Goal: Task Accomplishment & Management: Manage account settings

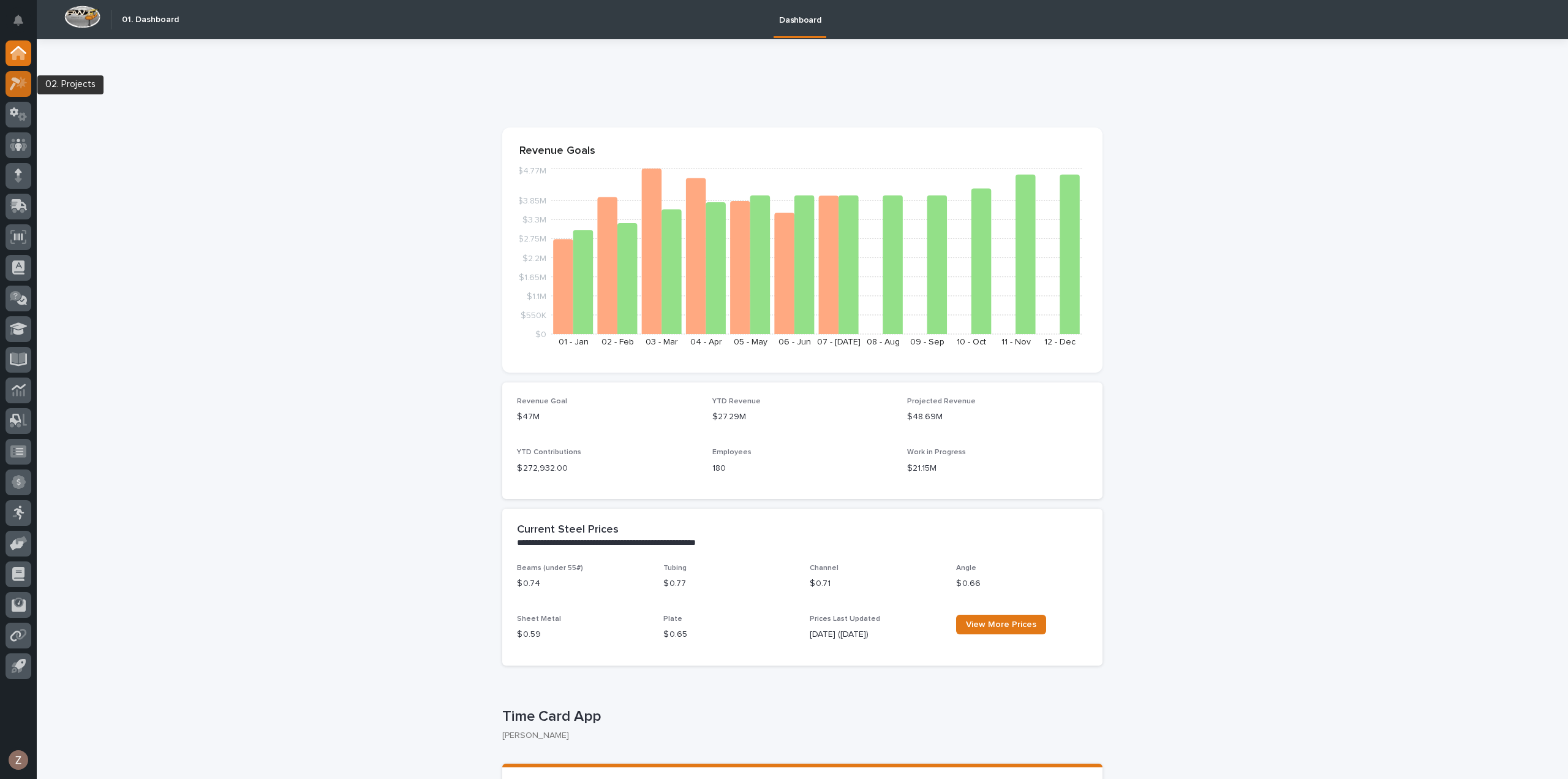
click at [22, 79] on icon at bounding box center [21, 82] width 10 height 12
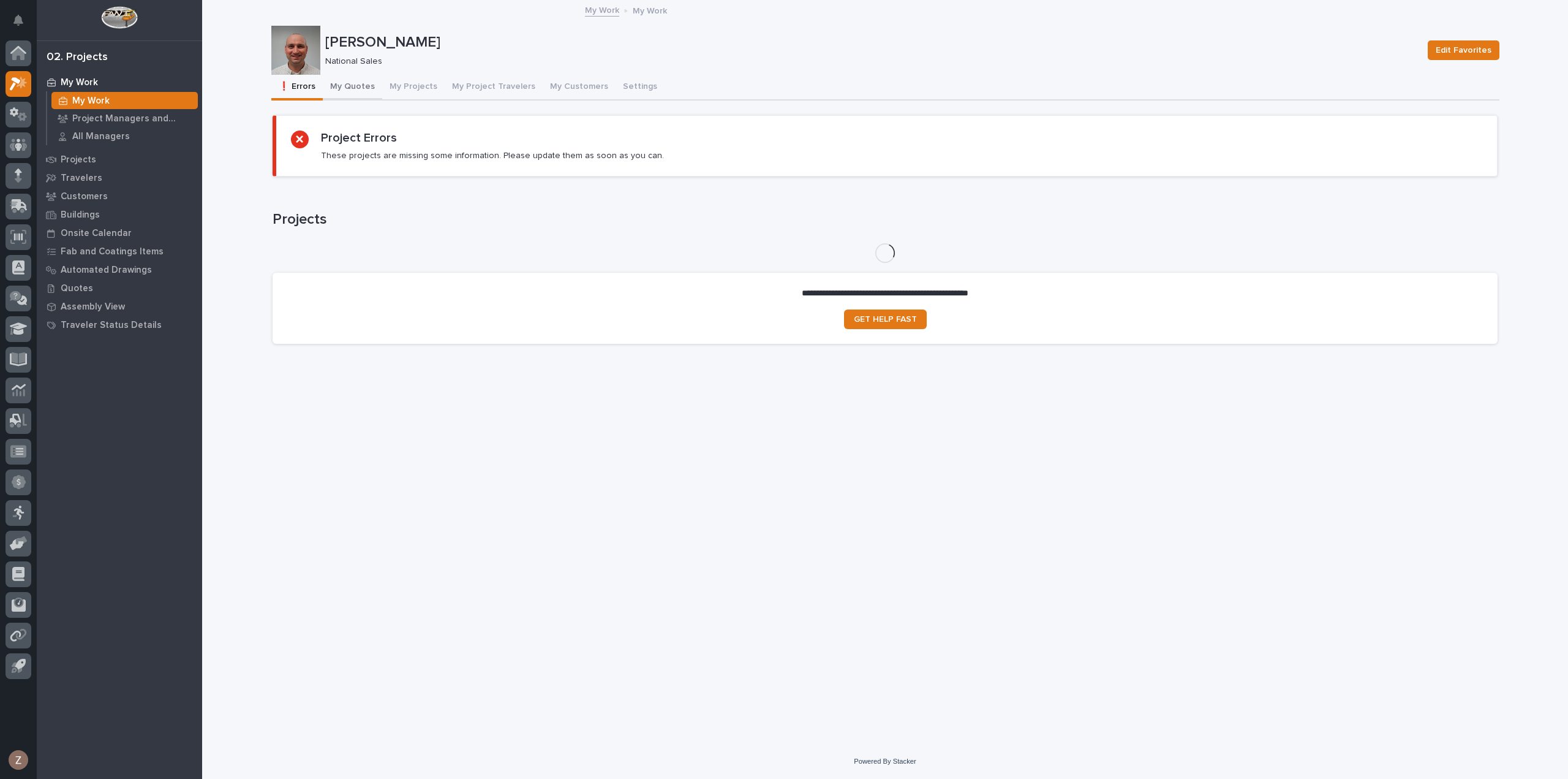
click at [348, 85] on button "My Quotes" at bounding box center [352, 87] width 60 height 26
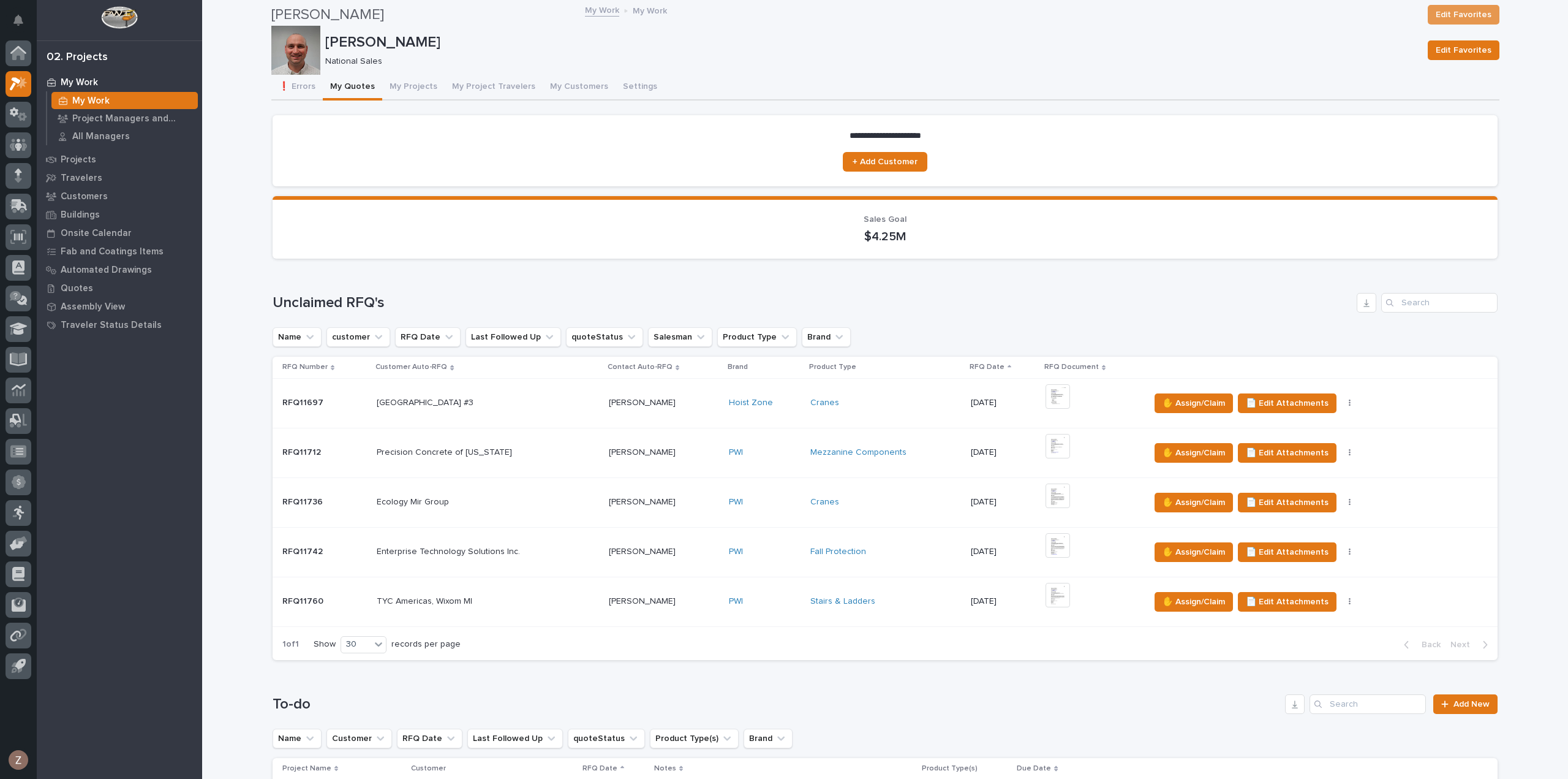
scroll to position [245, 0]
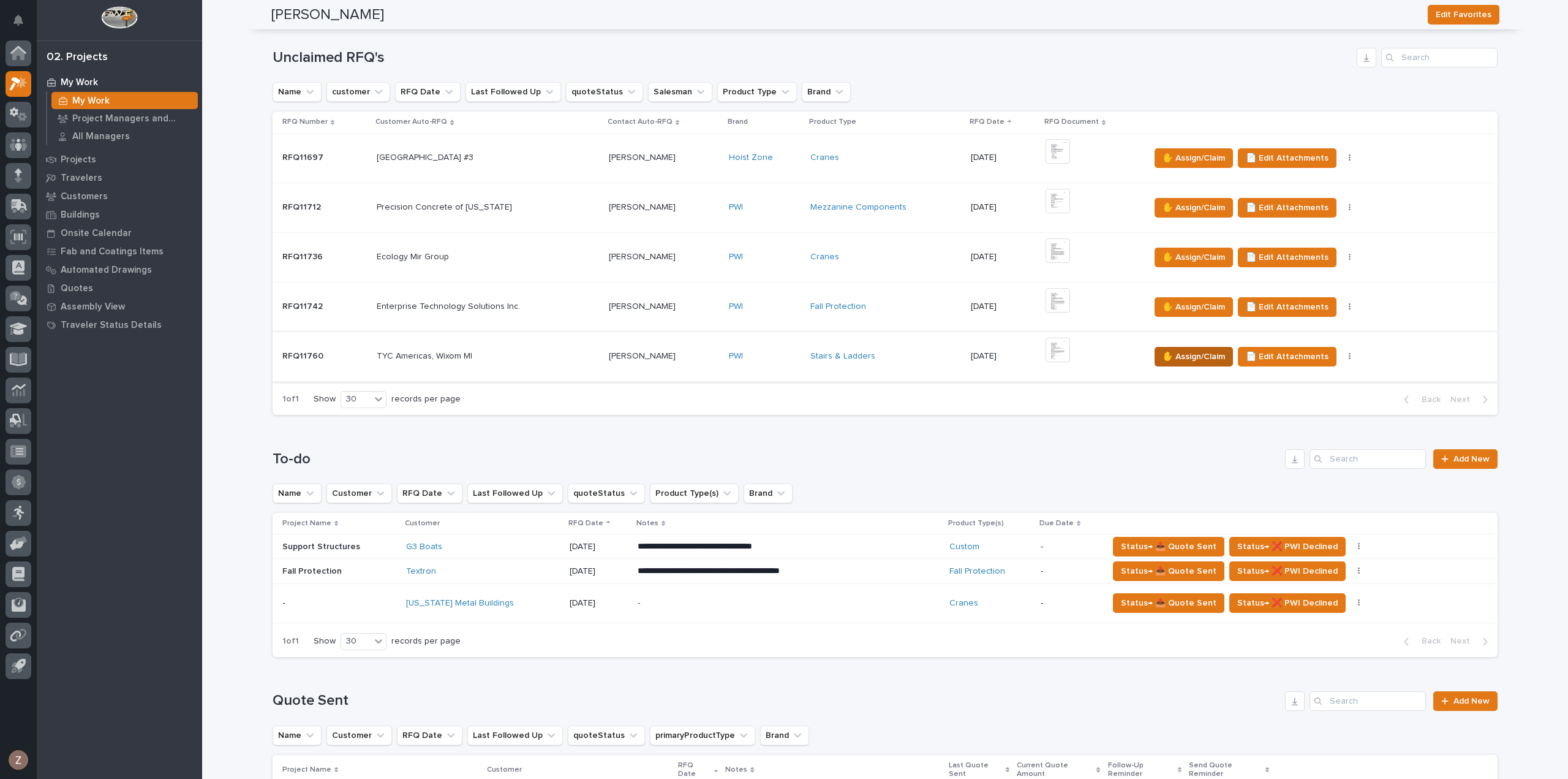
click at [1190, 356] on span "✋ Assign/Claim" at bounding box center [1194, 356] width 62 height 15
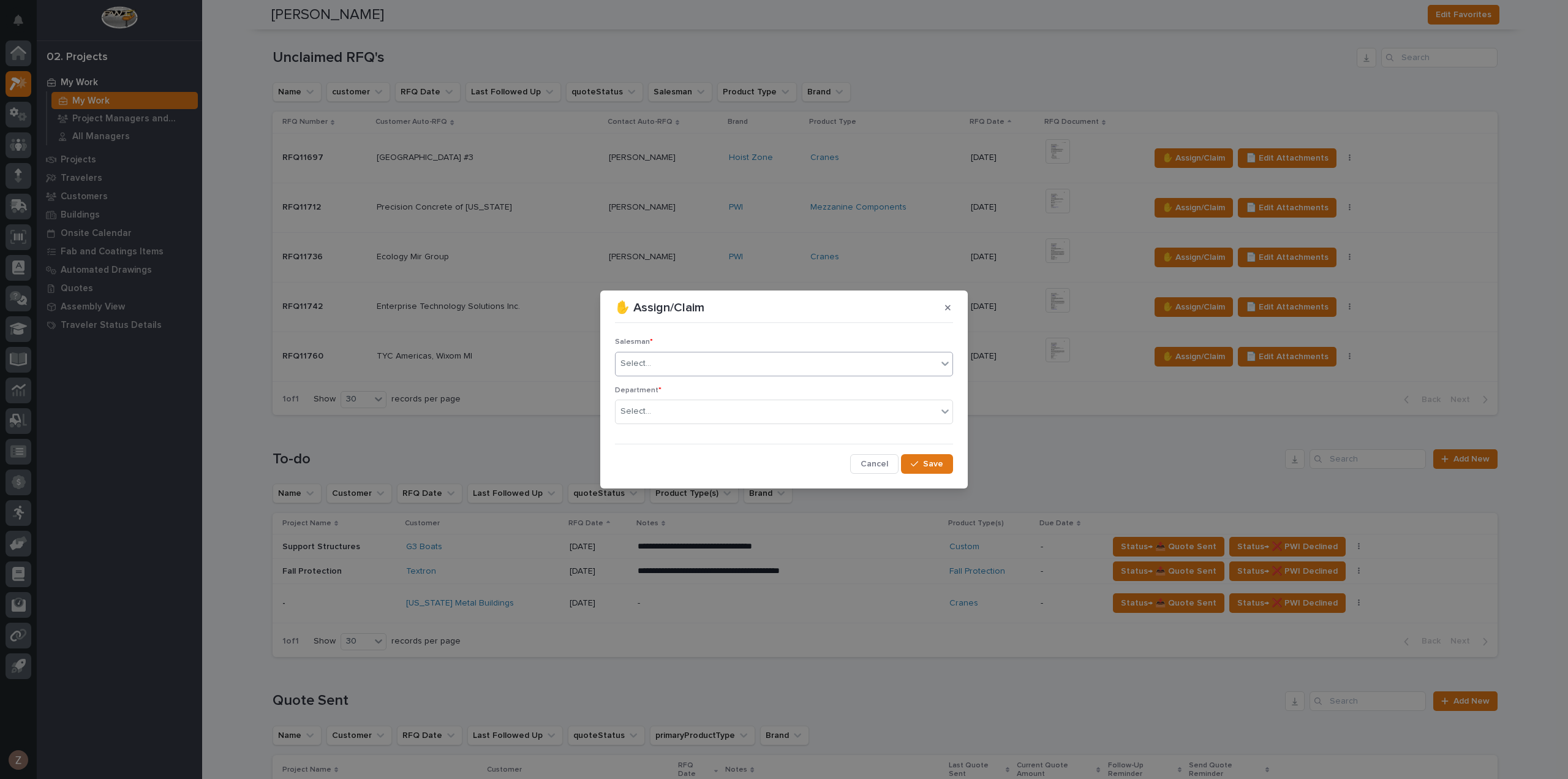
click at [727, 368] on div "Select..." at bounding box center [776, 364] width 321 height 20
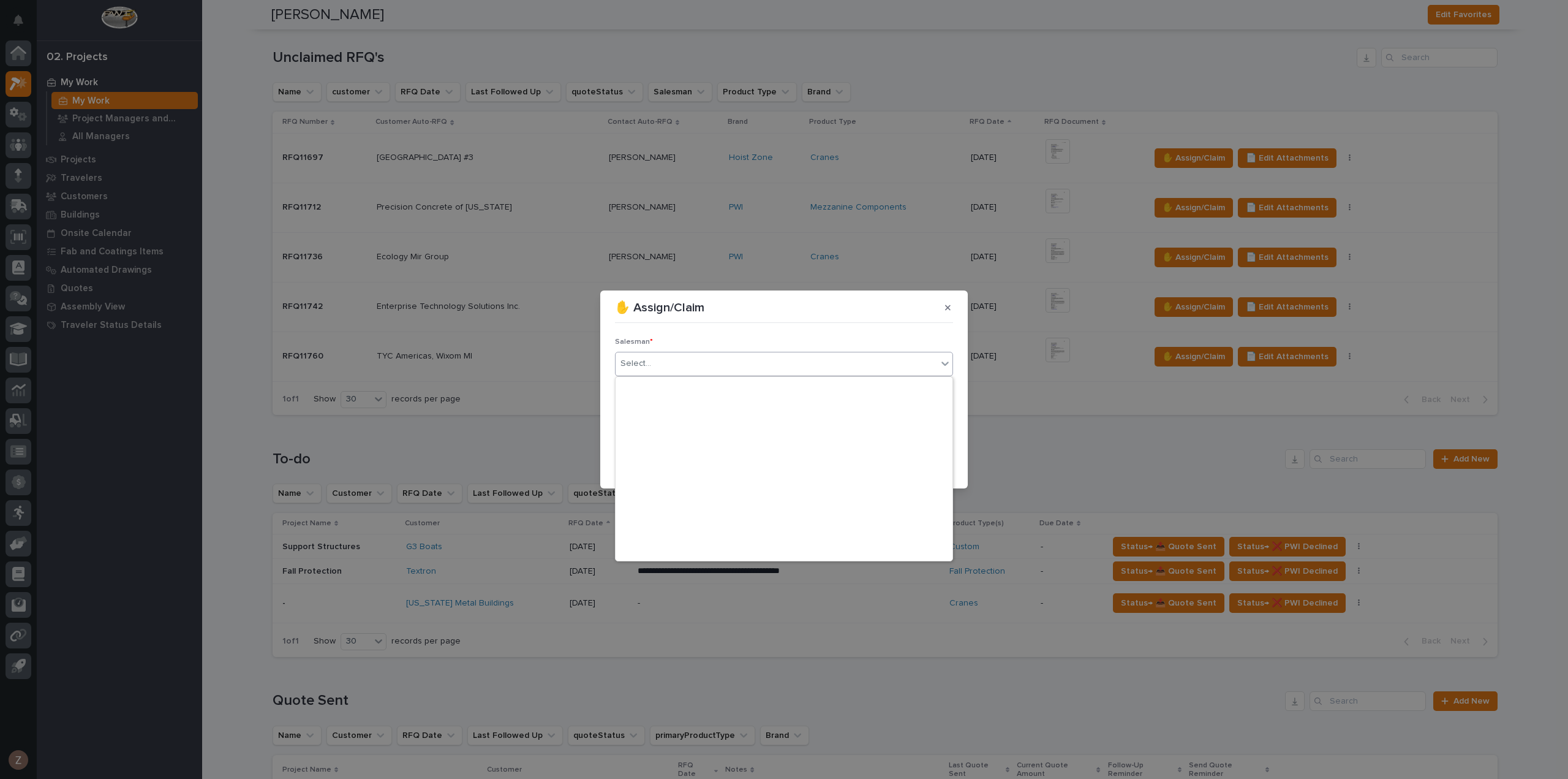
scroll to position [266, 0]
drag, startPoint x: 723, startPoint y: 525, endPoint x: 779, endPoint y: 526, distance: 56.0
click at [724, 526] on div "[PERSON_NAME]" at bounding box center [784, 527] width 337 height 21
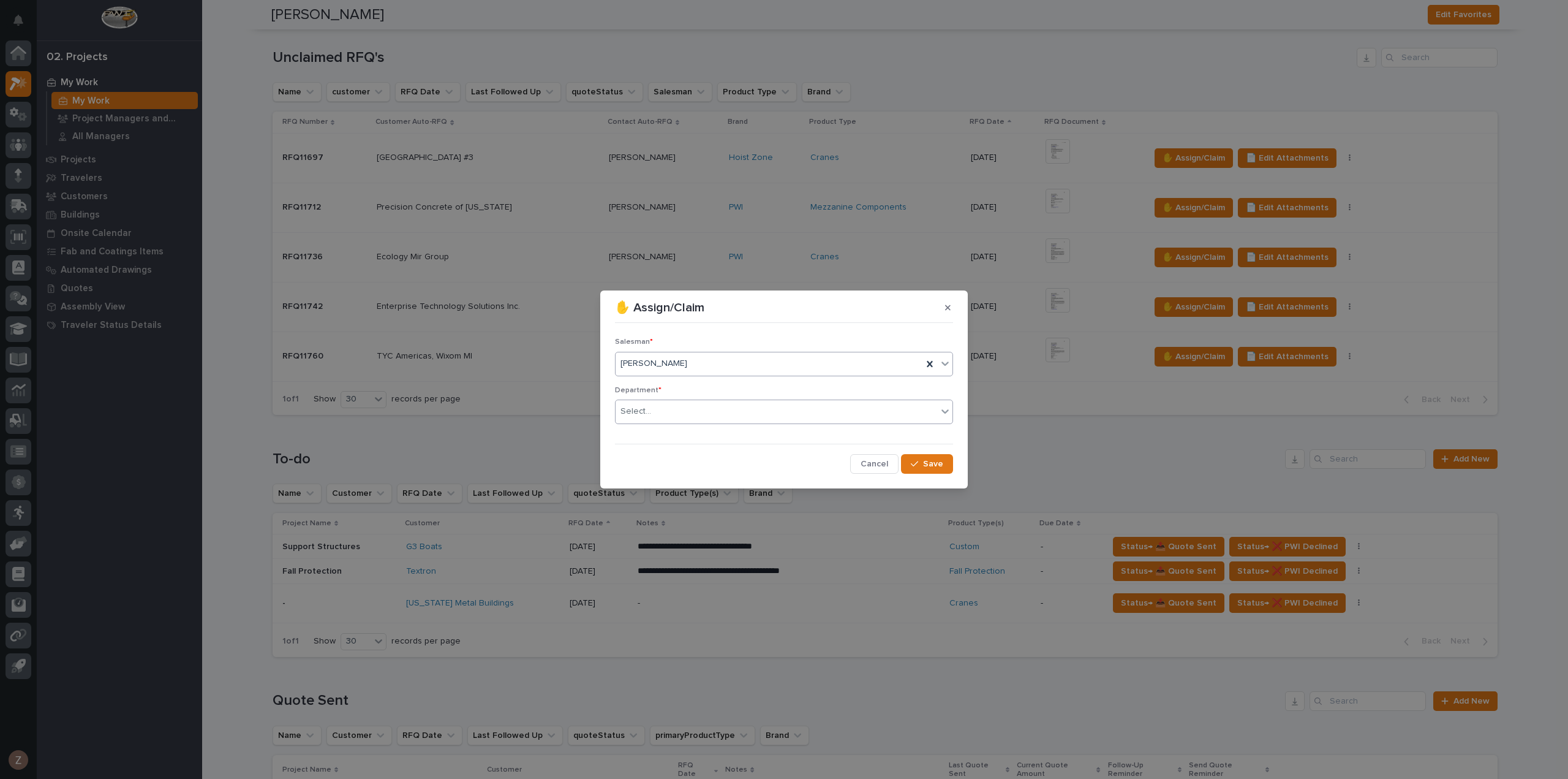
click at [676, 409] on div "Select..." at bounding box center [776, 412] width 321 height 20
click at [686, 432] on div "National Sales" at bounding box center [784, 434] width 337 height 21
click at [922, 460] on div "button" at bounding box center [917, 463] width 12 height 8
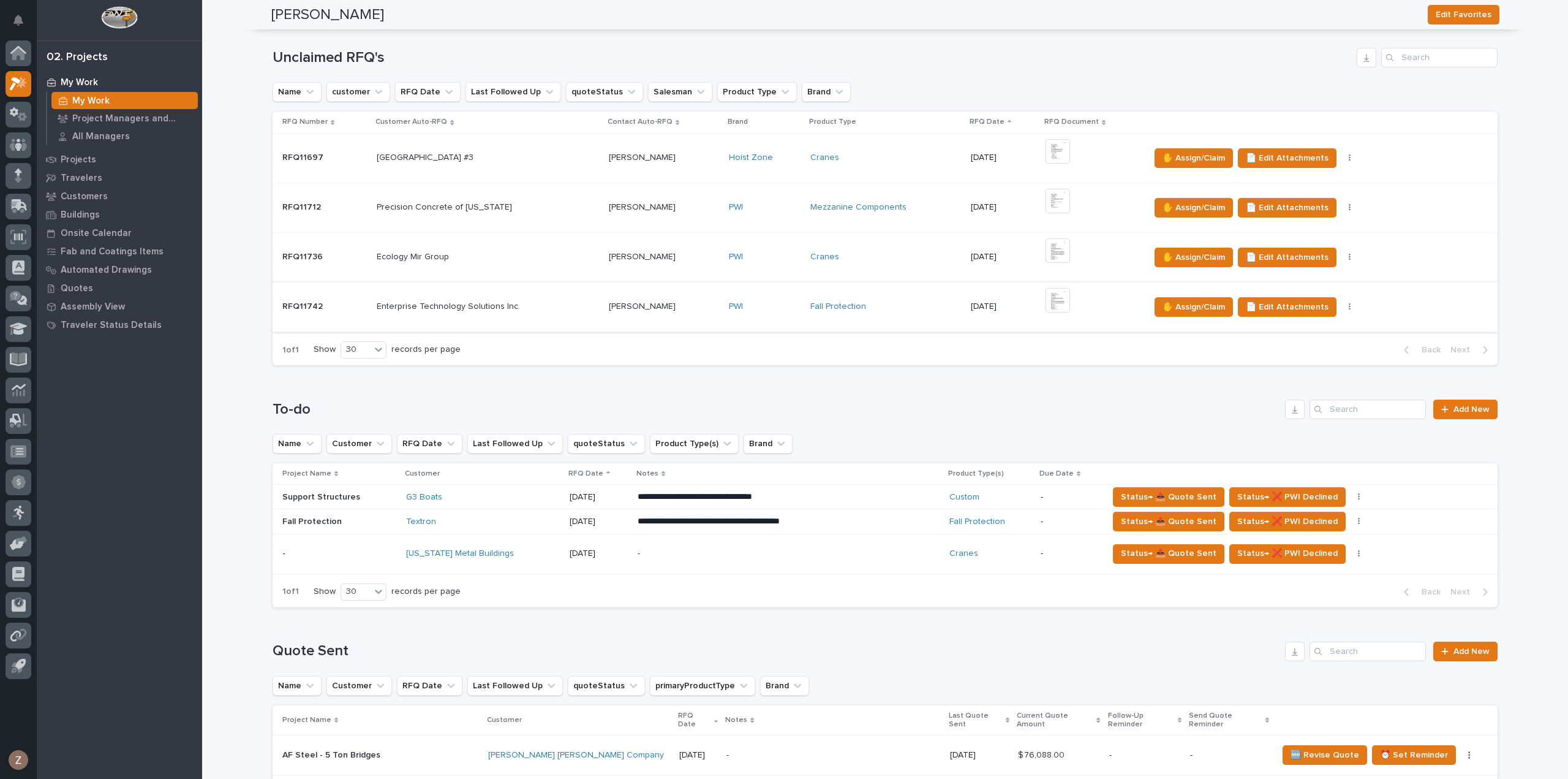
click at [1045, 295] on img at bounding box center [1057, 299] width 25 height 25
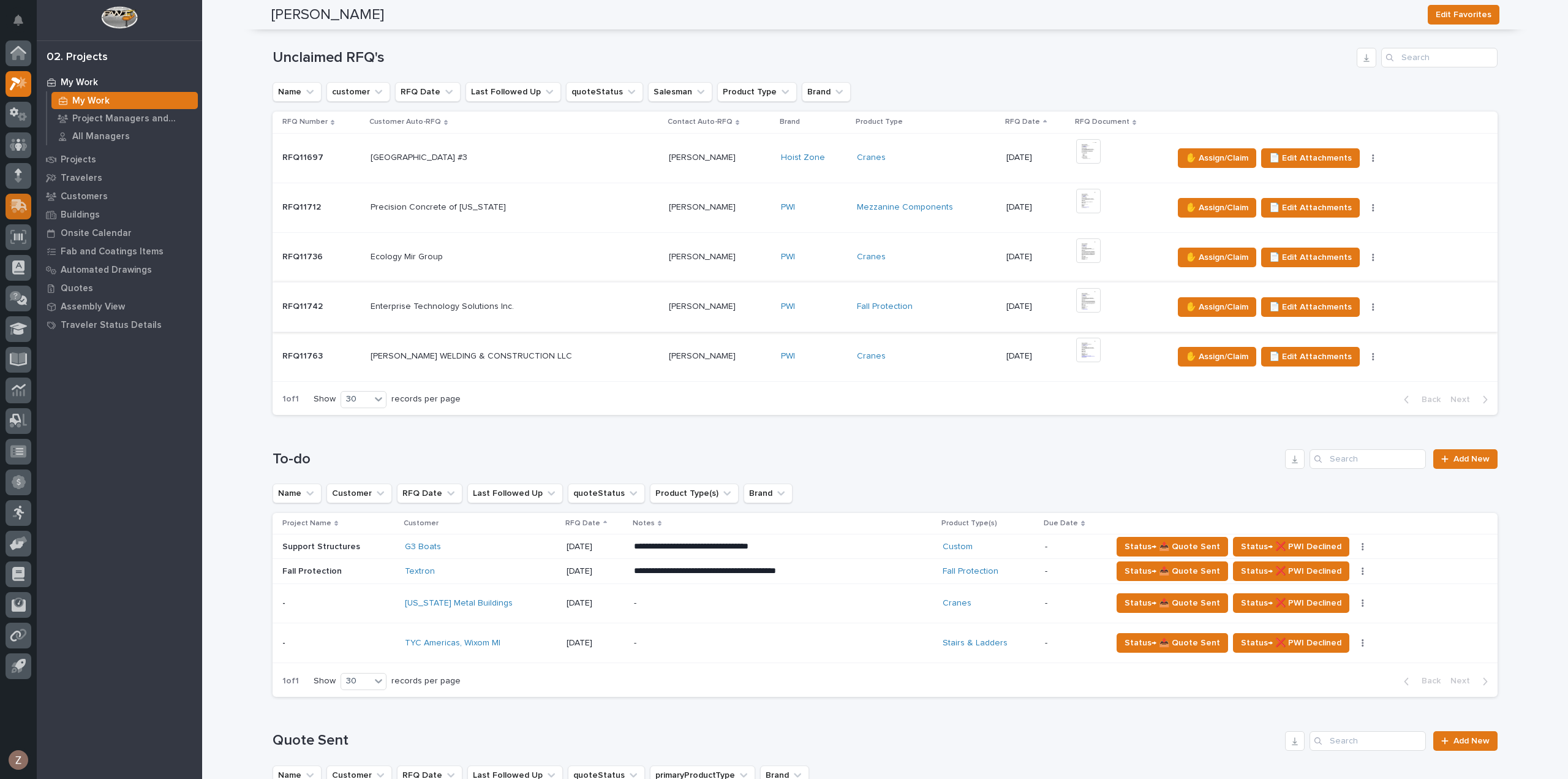
click at [14, 203] on icon at bounding box center [19, 205] width 16 height 12
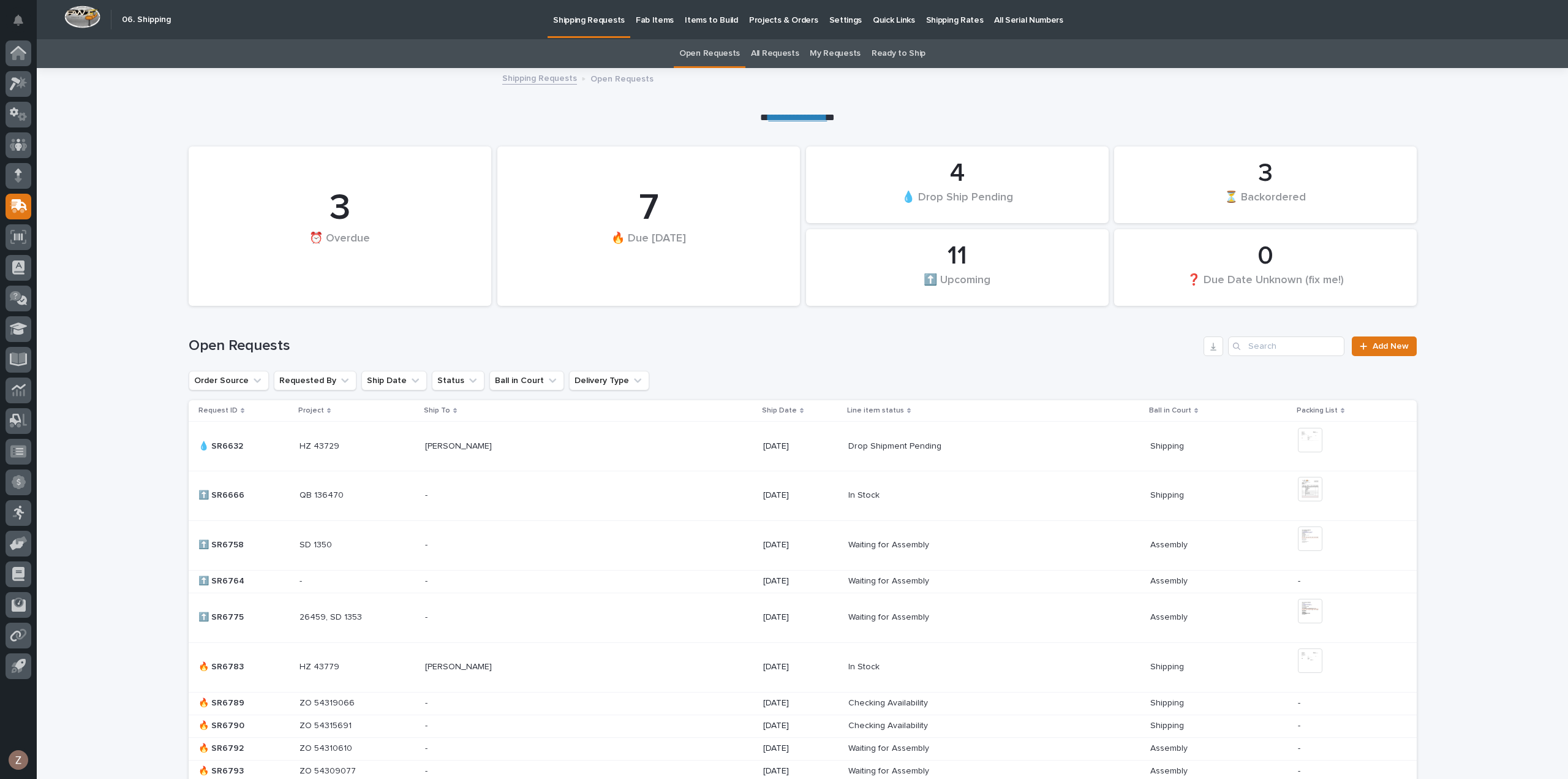
click at [939, 17] on p "Shipping Rates" at bounding box center [954, 13] width 58 height 26
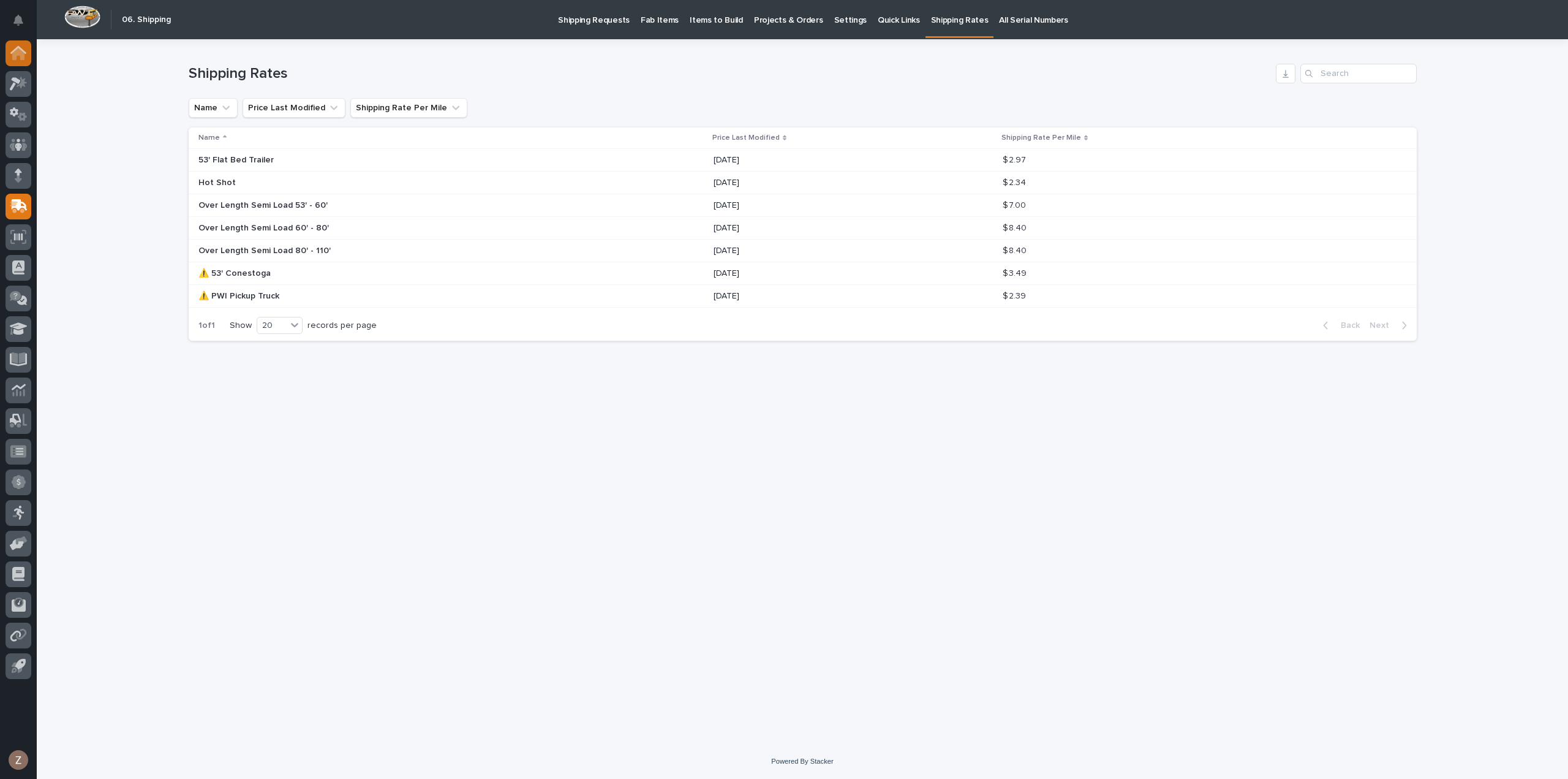
click at [23, 56] on icon at bounding box center [17, 53] width 12 height 12
